Goal: Information Seeking & Learning: Understand process/instructions

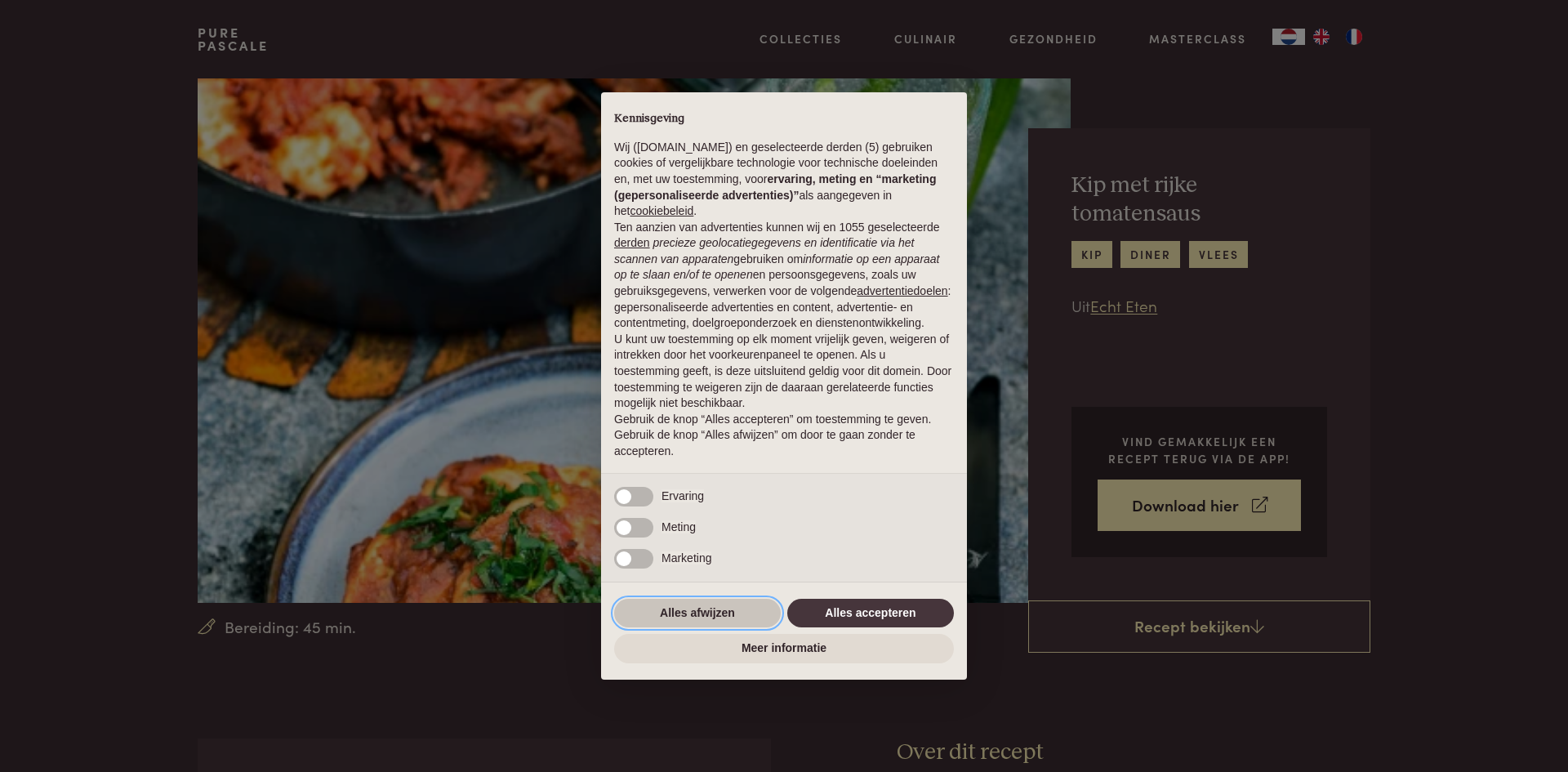
drag, startPoint x: 680, startPoint y: 607, endPoint x: 670, endPoint y: 598, distance: 13.5
click at [671, 601] on button "Alles afwijzen" at bounding box center [697, 612] width 166 height 29
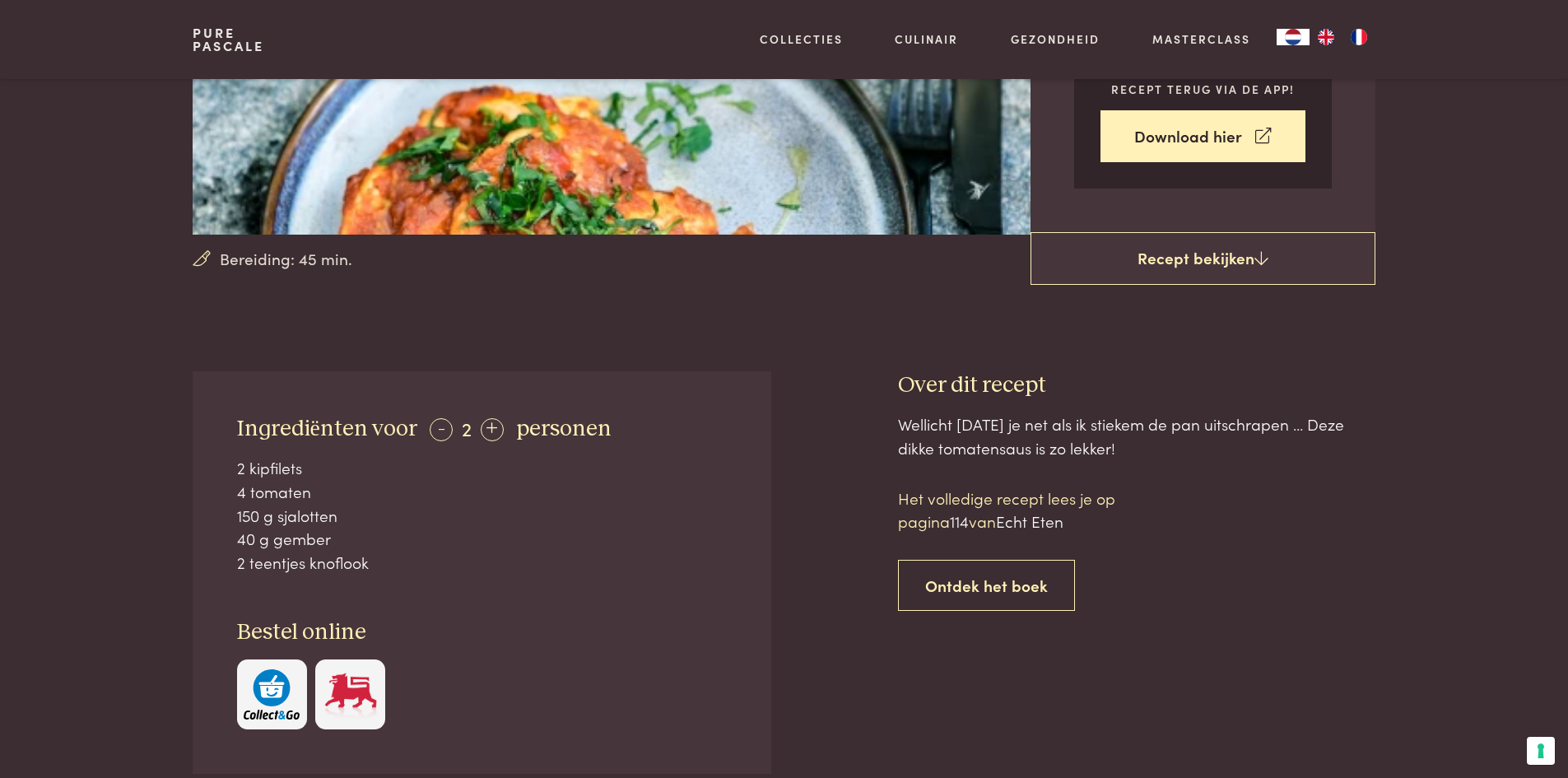
scroll to position [329, 0]
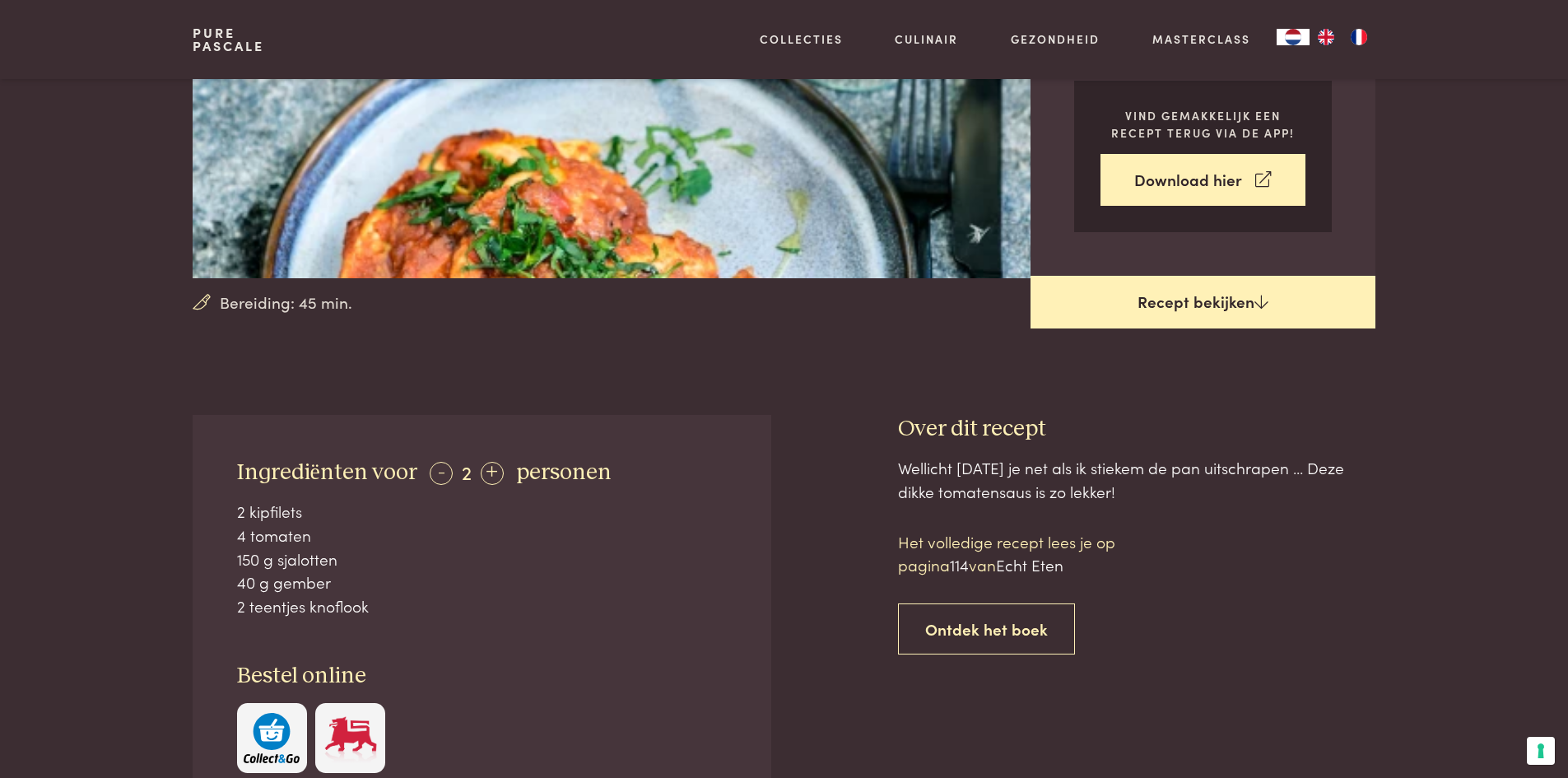
click at [1189, 292] on link "Recept bekijken" at bounding box center [1203, 301] width 345 height 53
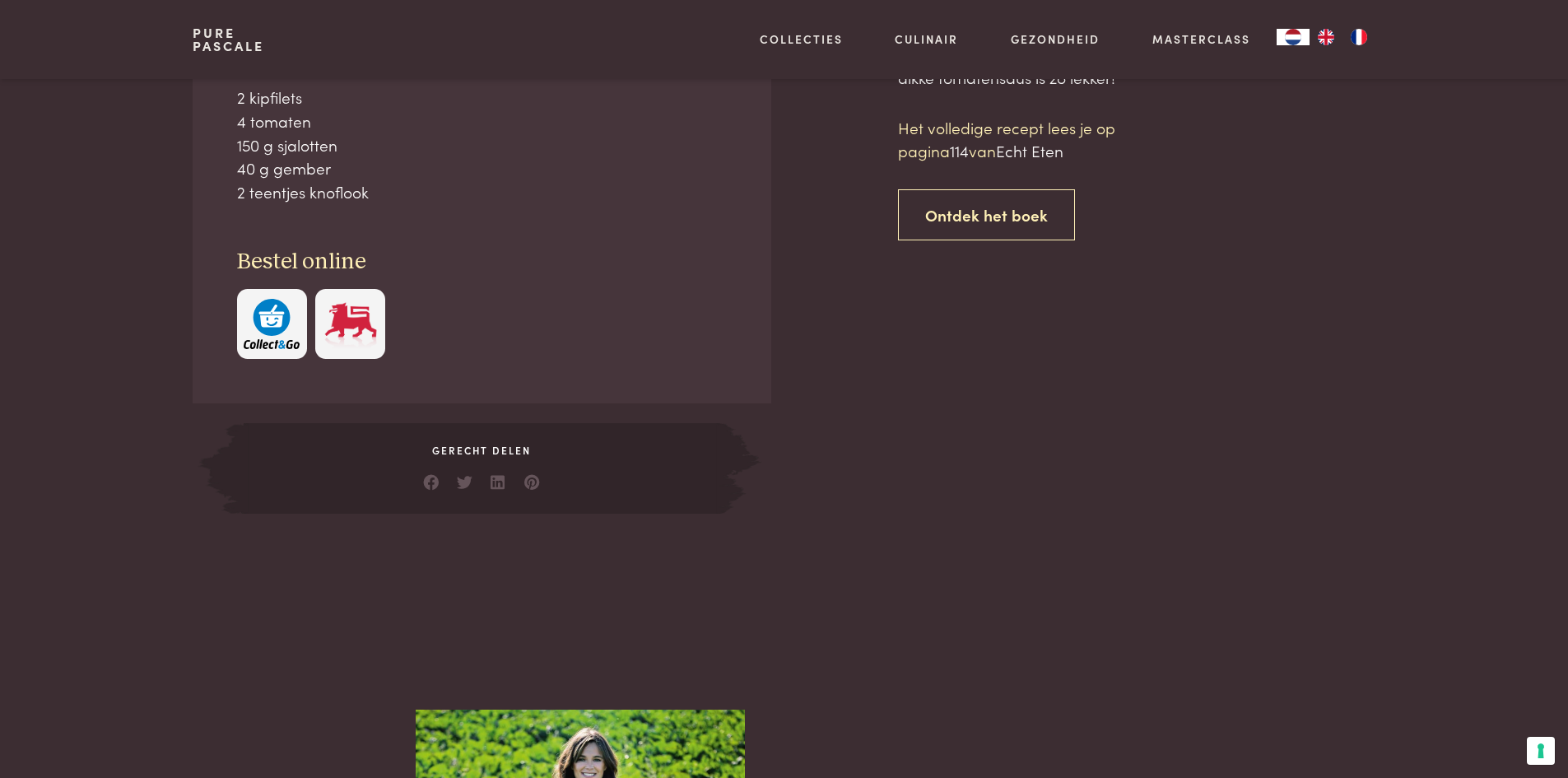
scroll to position [744, 0]
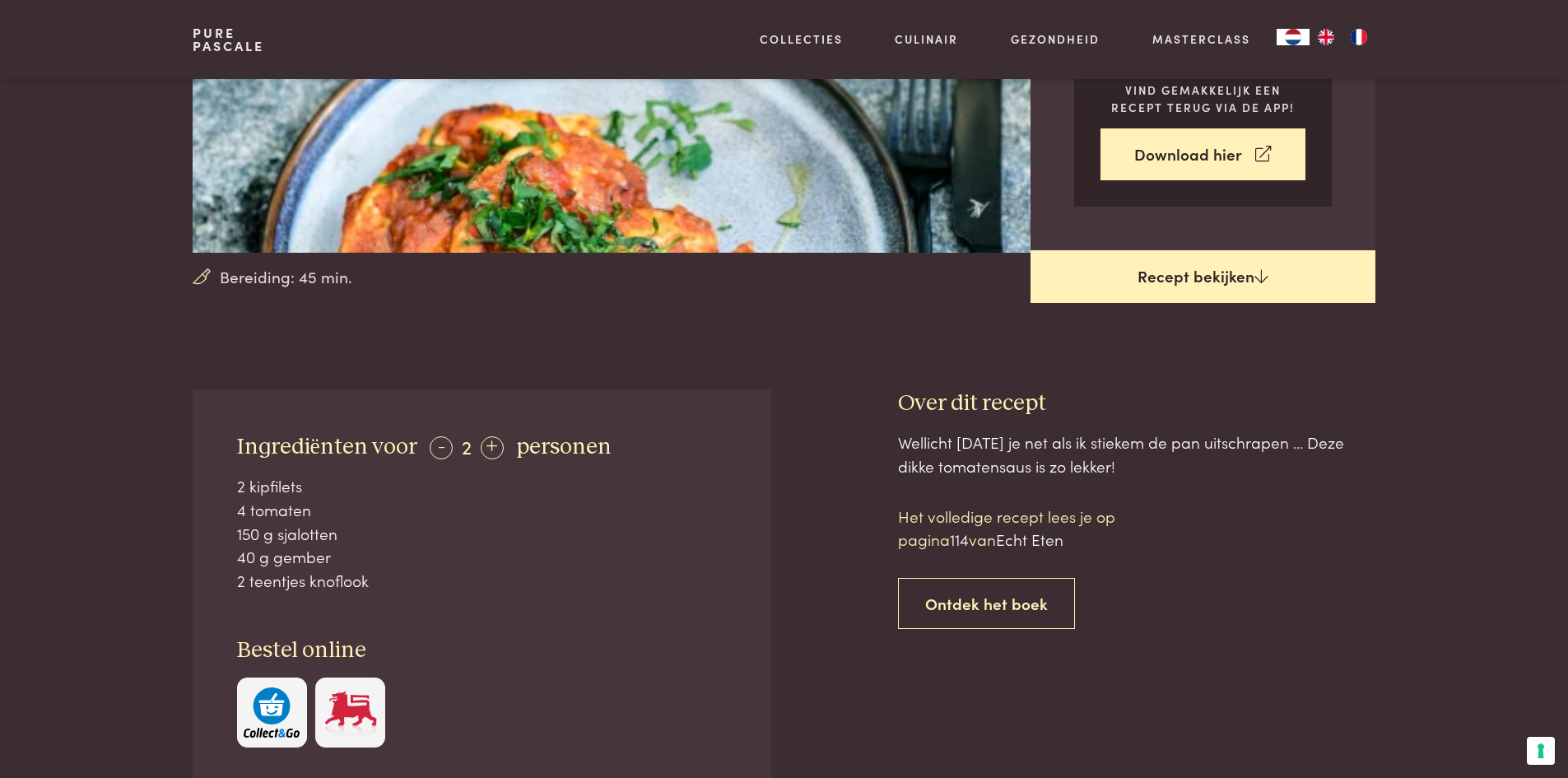
scroll to position [332, 0]
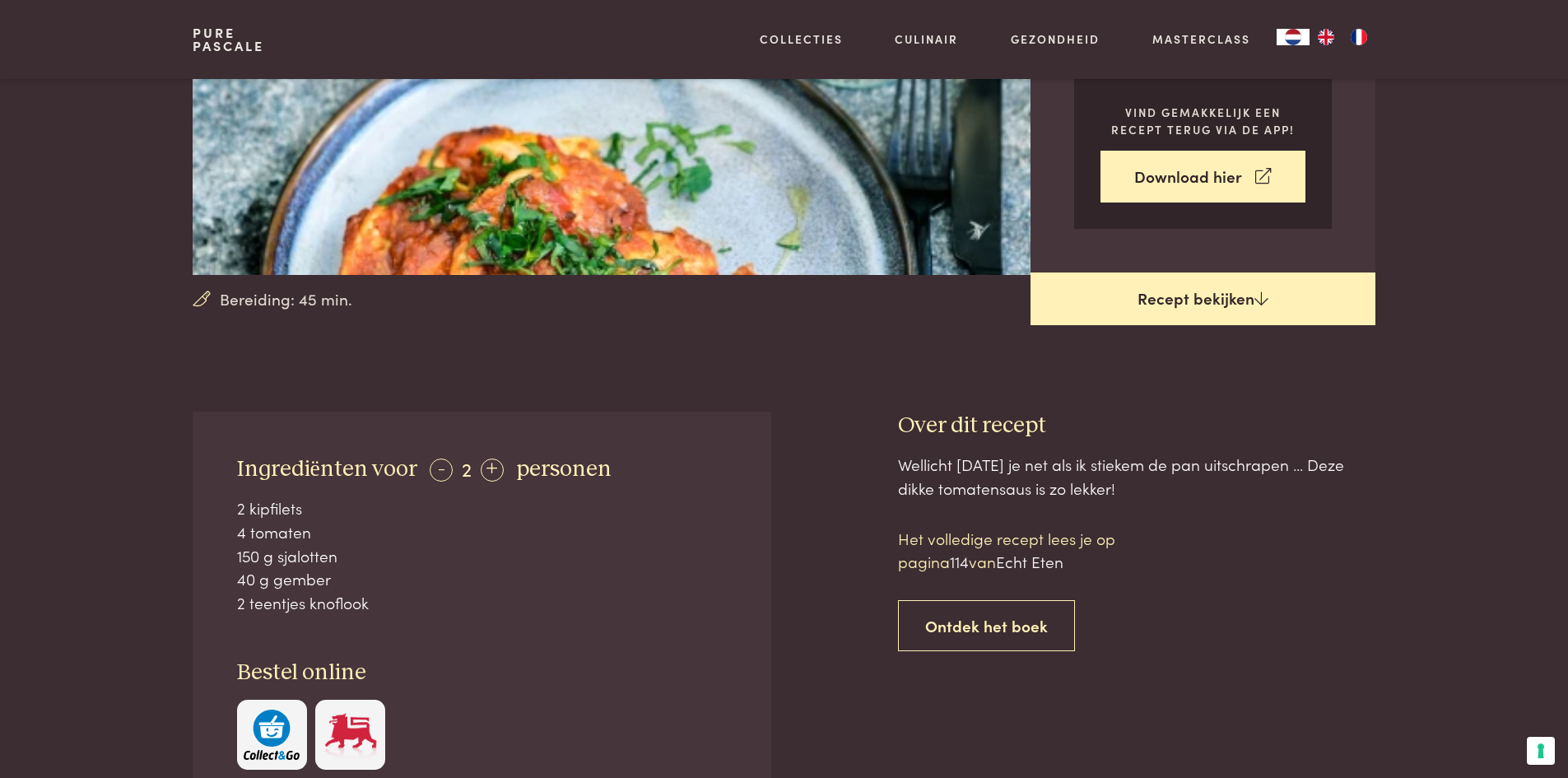
click at [1258, 299] on icon at bounding box center [1261, 298] width 14 height 16
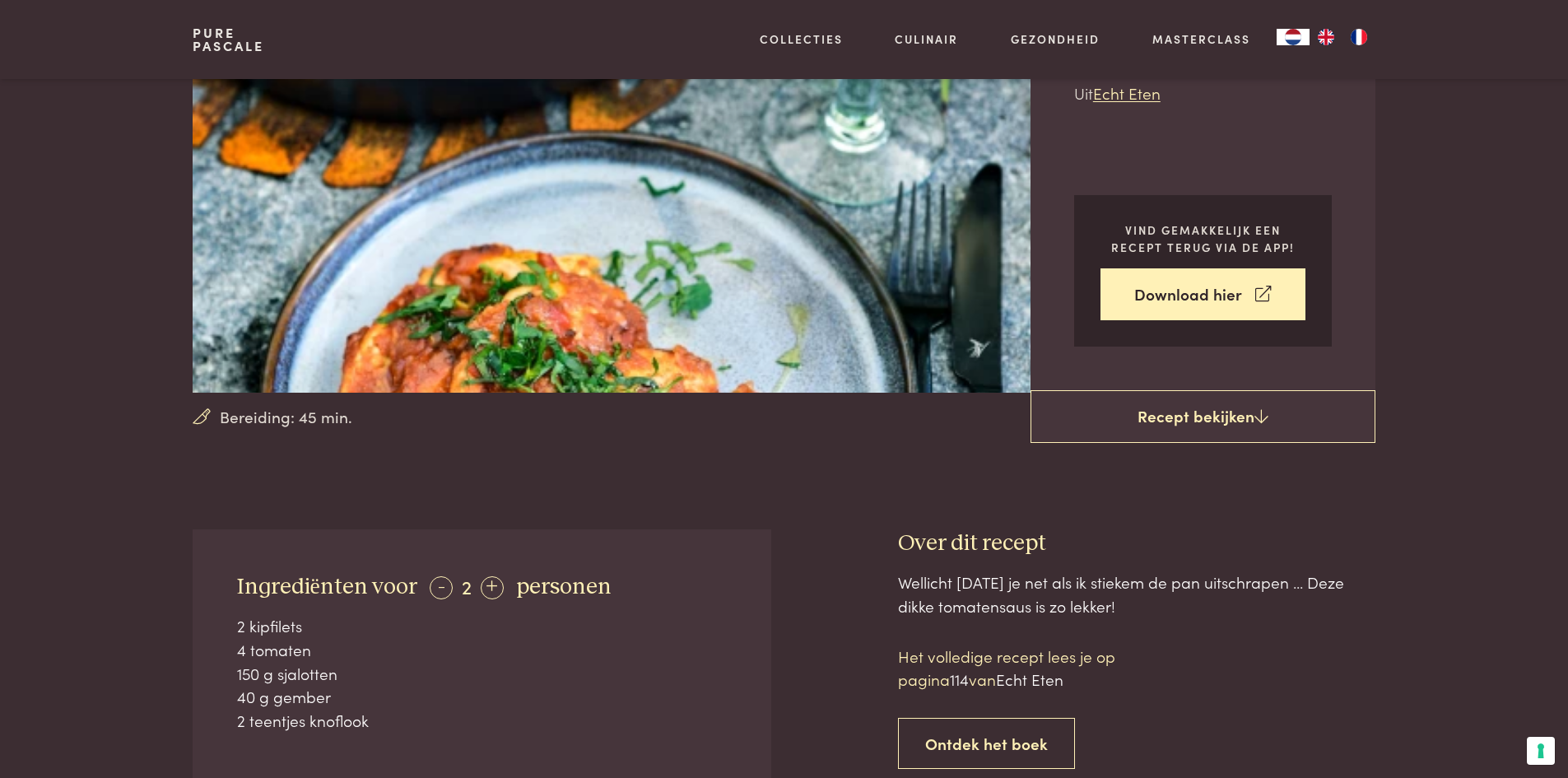
scroll to position [0, 0]
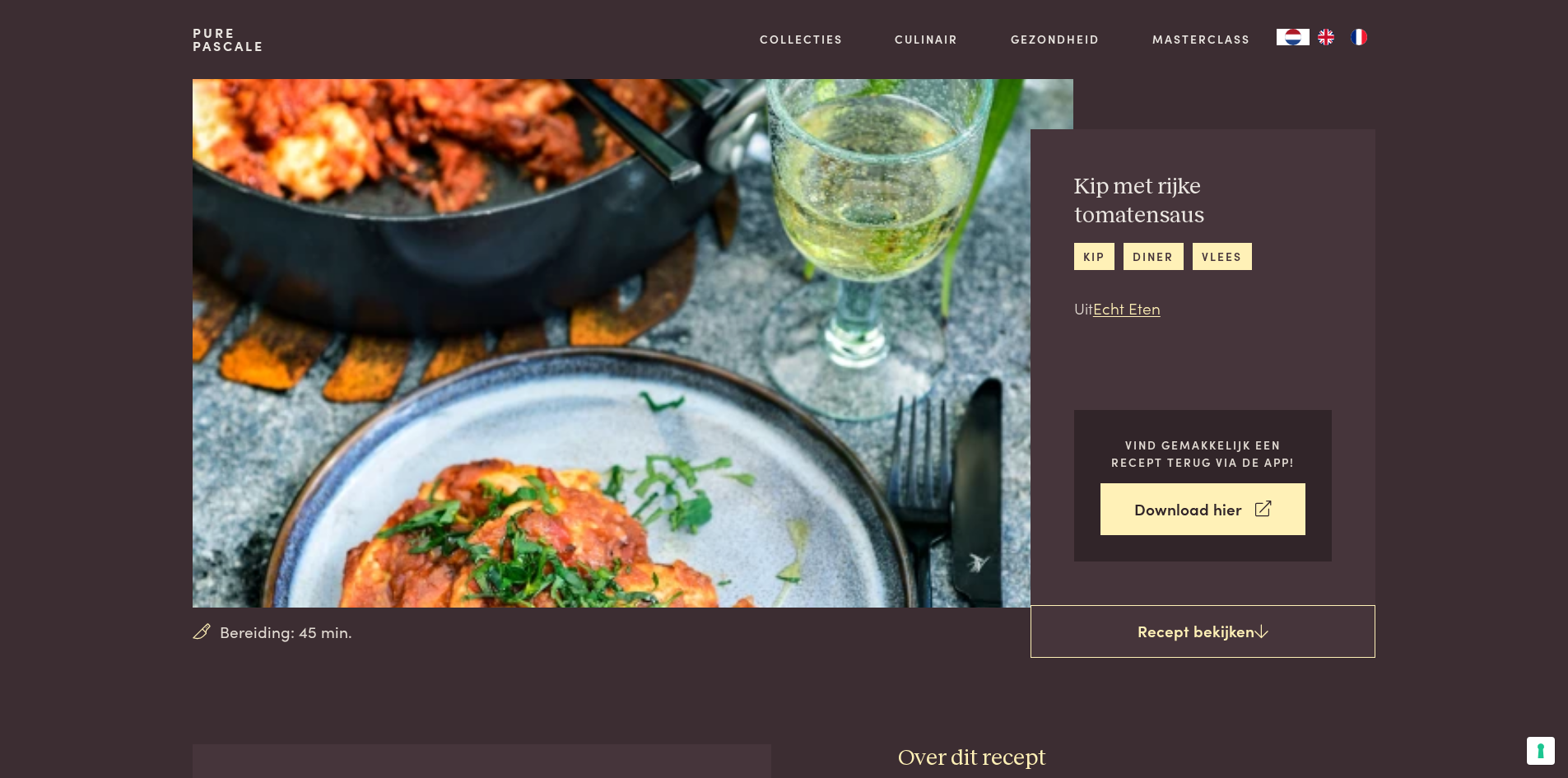
scroll to position [744, 0]
